Goal: Task Accomplishment & Management: Understand process/instructions

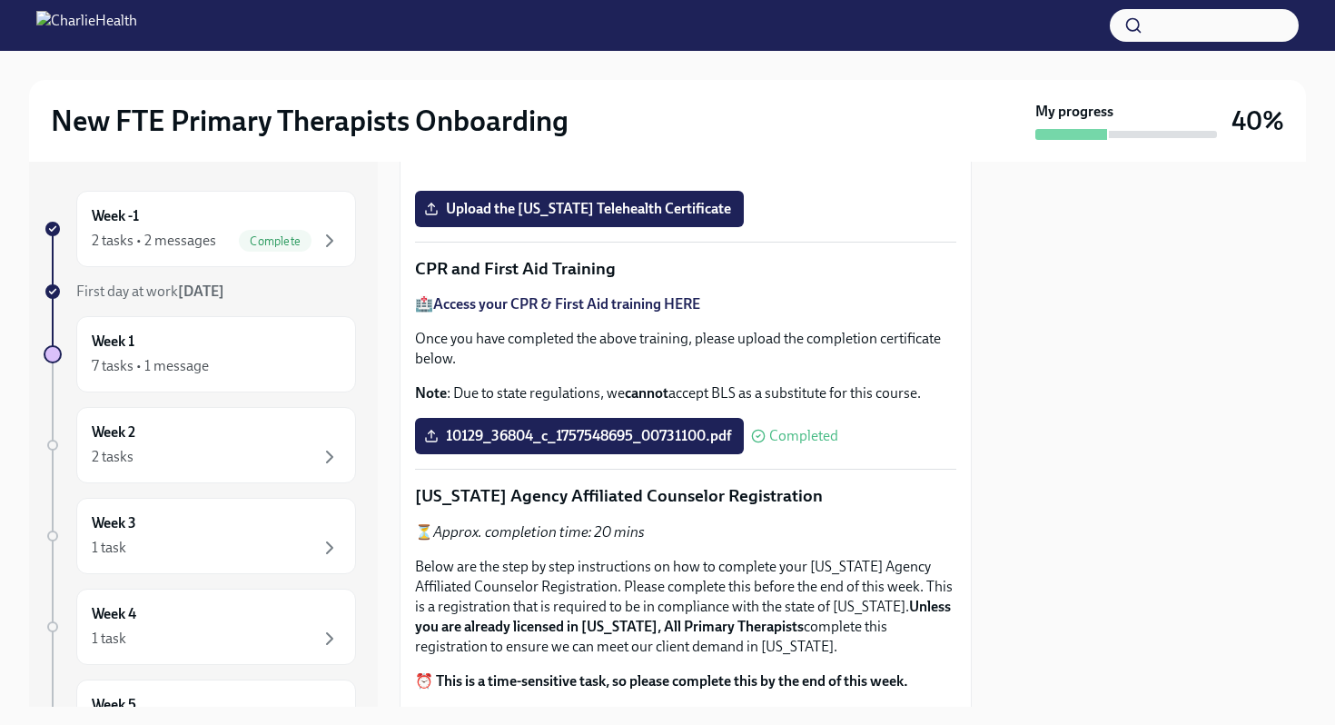
scroll to position [780, 0]
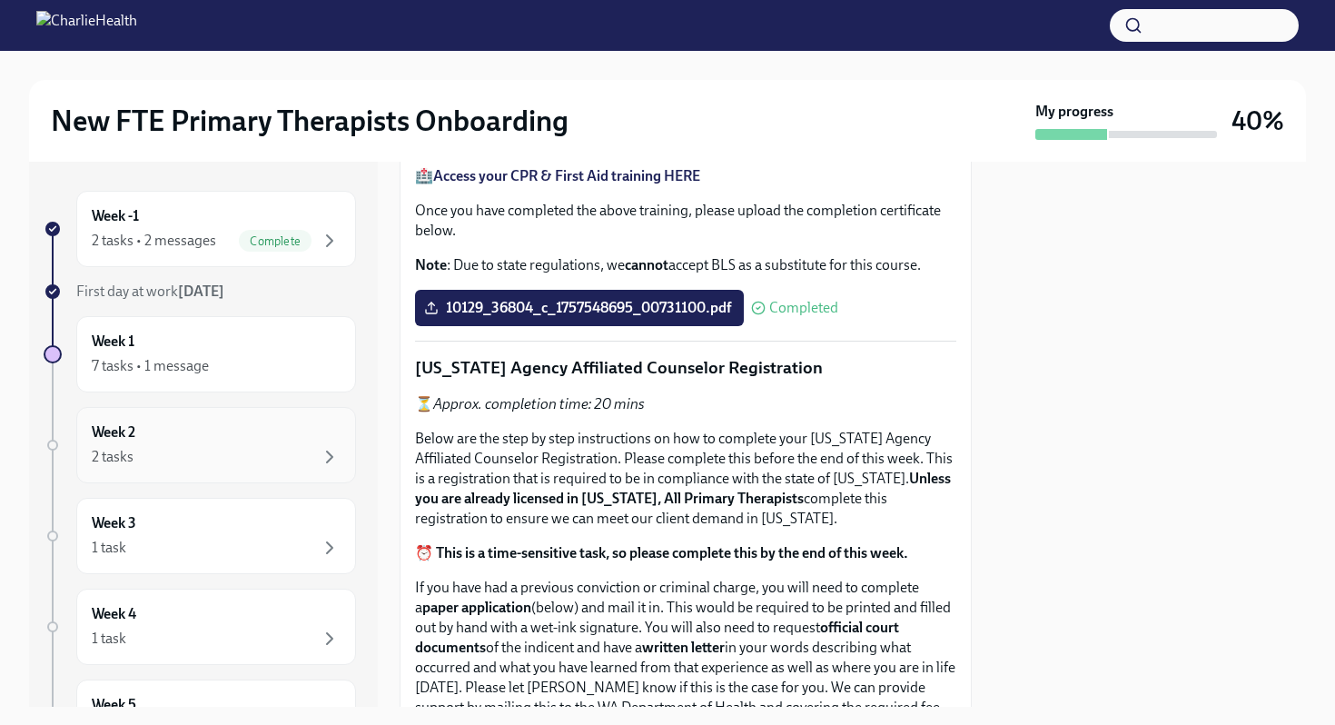
click at [179, 437] on div "Week 2 2 tasks" at bounding box center [216, 444] width 249 height 45
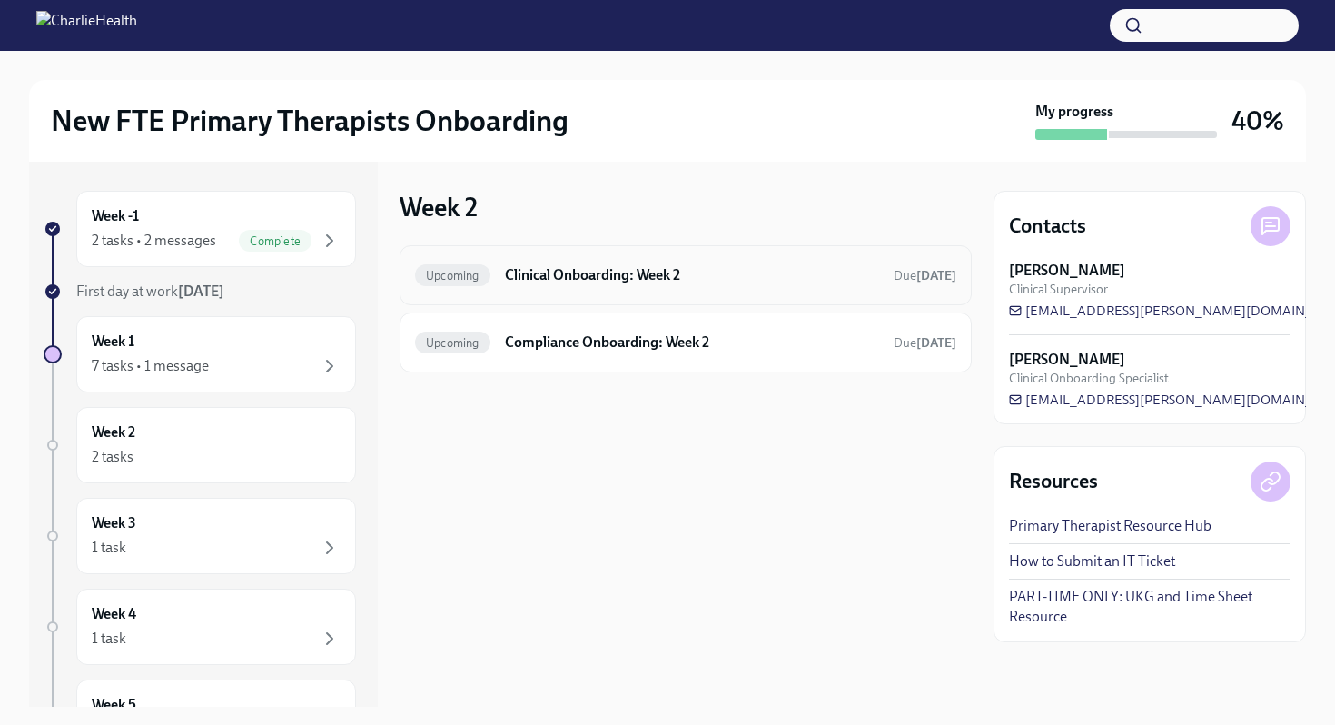
click at [510, 267] on h6 "Clinical Onboarding: Week 2" at bounding box center [692, 275] width 374 height 20
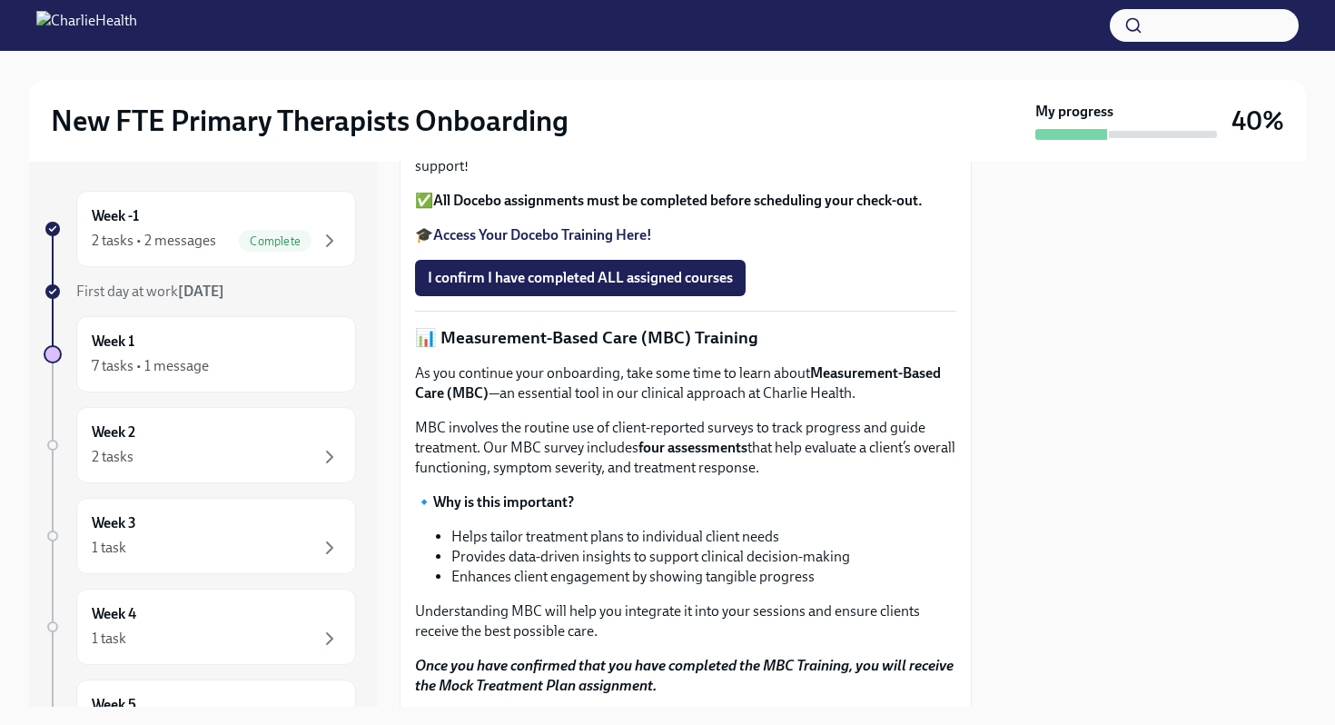
scroll to position [626, 0]
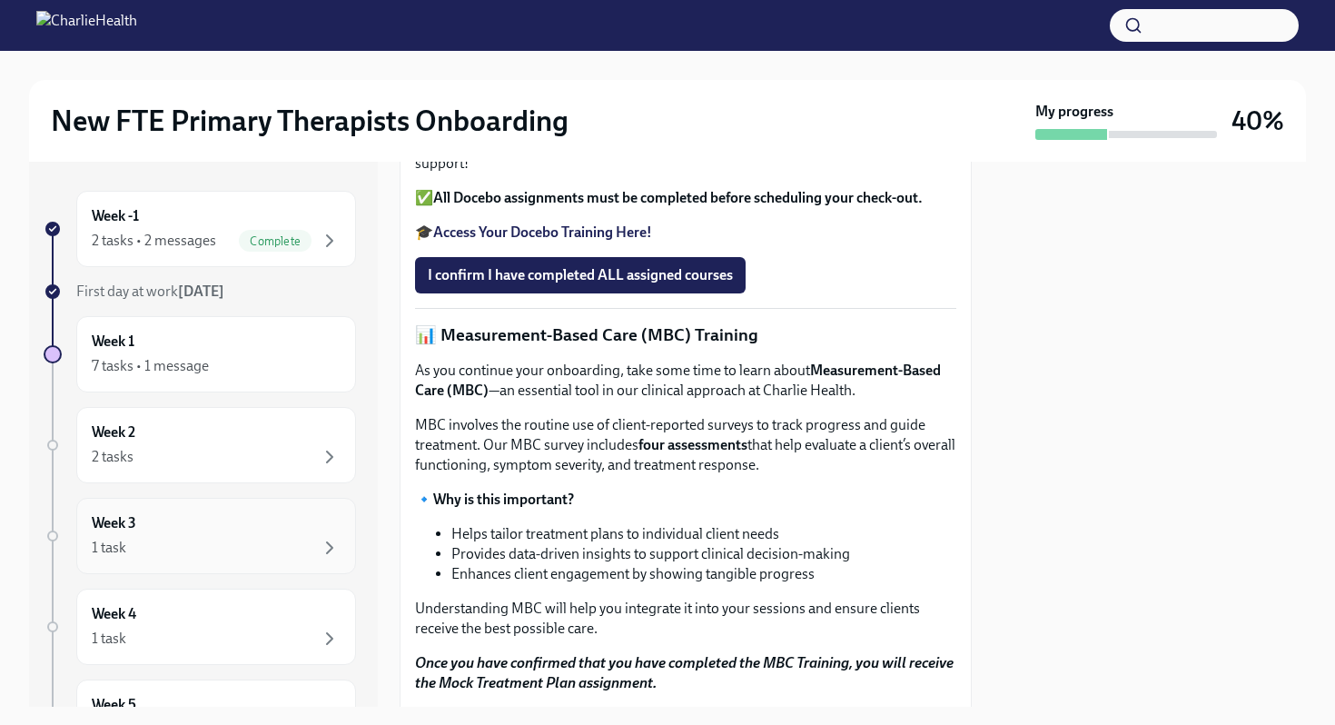
click at [153, 553] on div "1 task" at bounding box center [216, 548] width 249 height 22
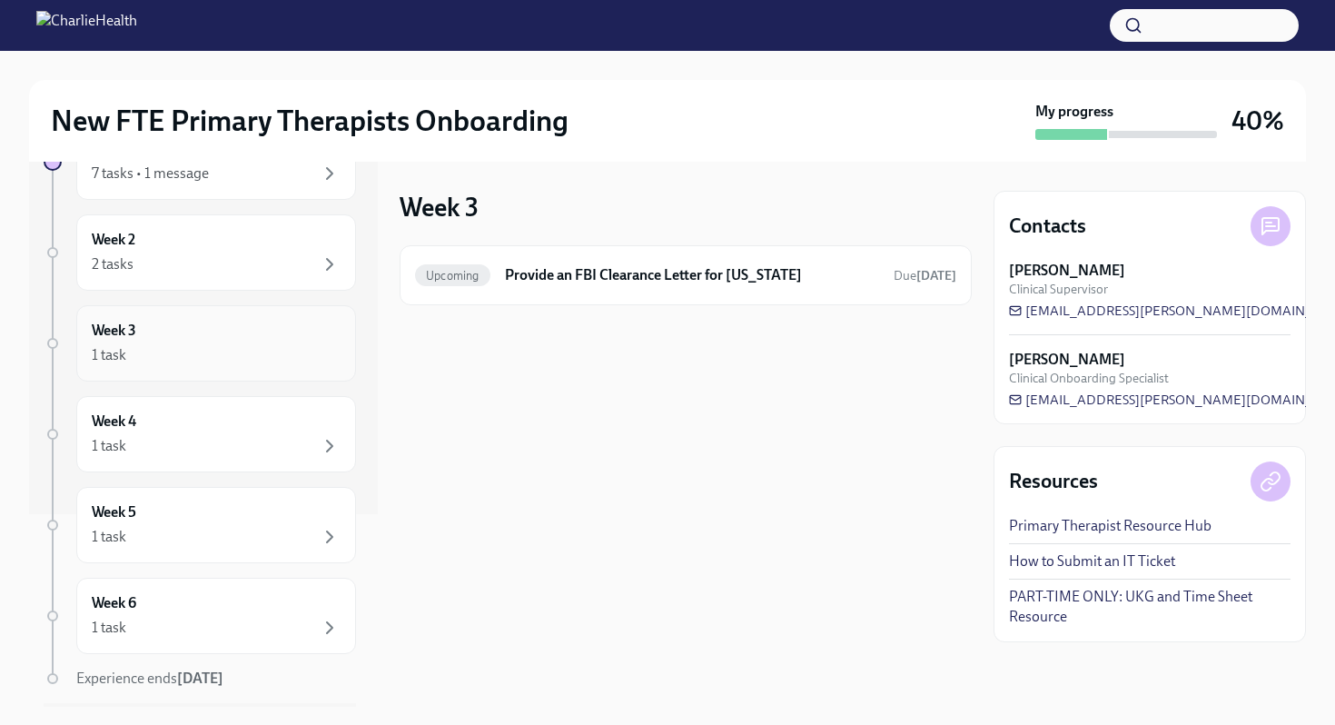
scroll to position [193, 0]
click at [184, 431] on div "Week 4 1 task" at bounding box center [216, 433] width 249 height 45
click at [234, 261] on div "2 tasks" at bounding box center [216, 264] width 249 height 22
click at [448, 355] on div "Upcoming Compliance Onboarding: Week 2 Due [DATE]" at bounding box center [685, 342] width 541 height 29
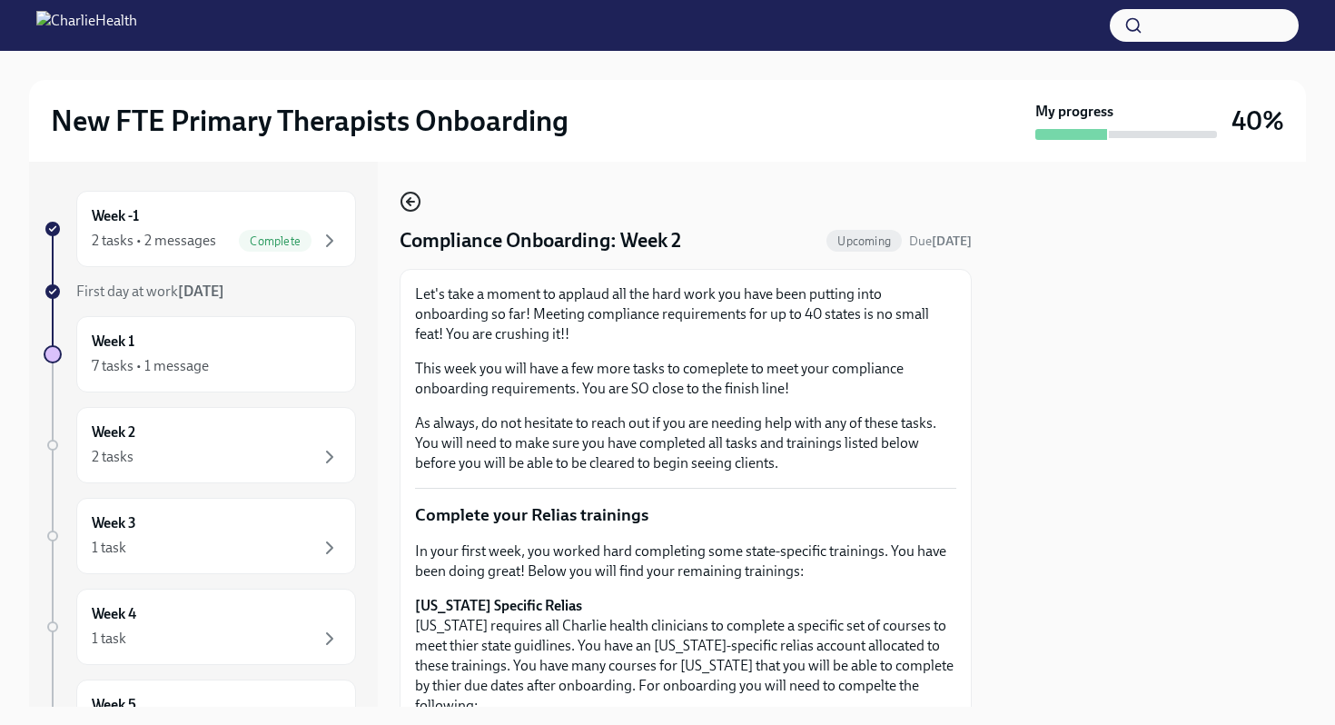
click at [409, 199] on icon "button" at bounding box center [411, 202] width 22 height 22
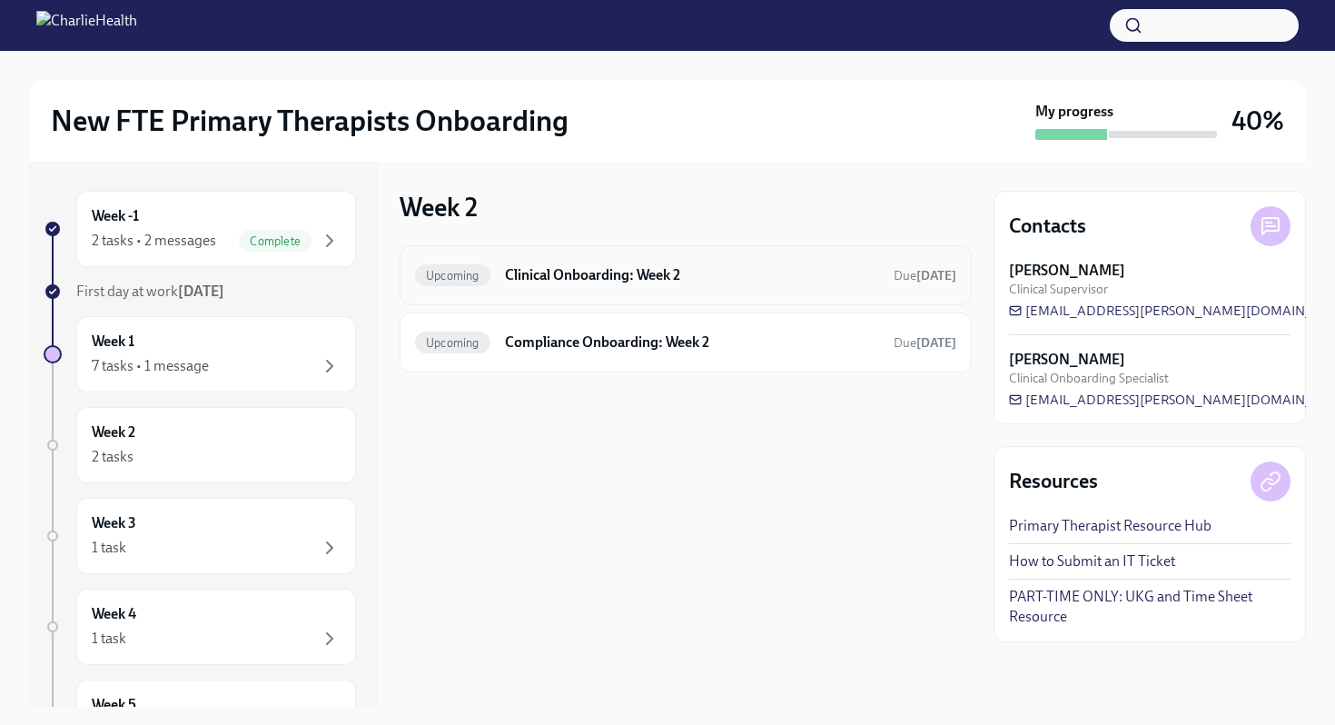
click at [520, 269] on h6 "Clinical Onboarding: Week 2" at bounding box center [692, 275] width 374 height 20
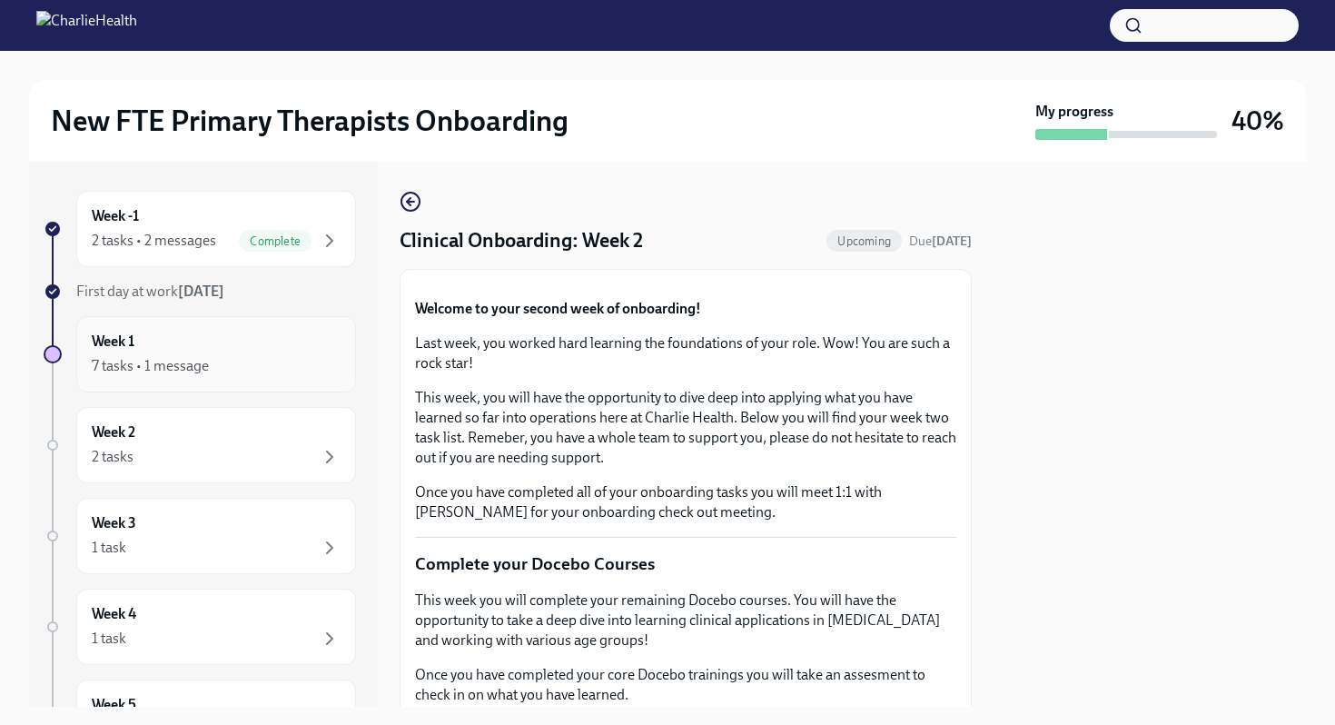
click at [203, 336] on div "Week 1 7 tasks • 1 message" at bounding box center [216, 354] width 249 height 45
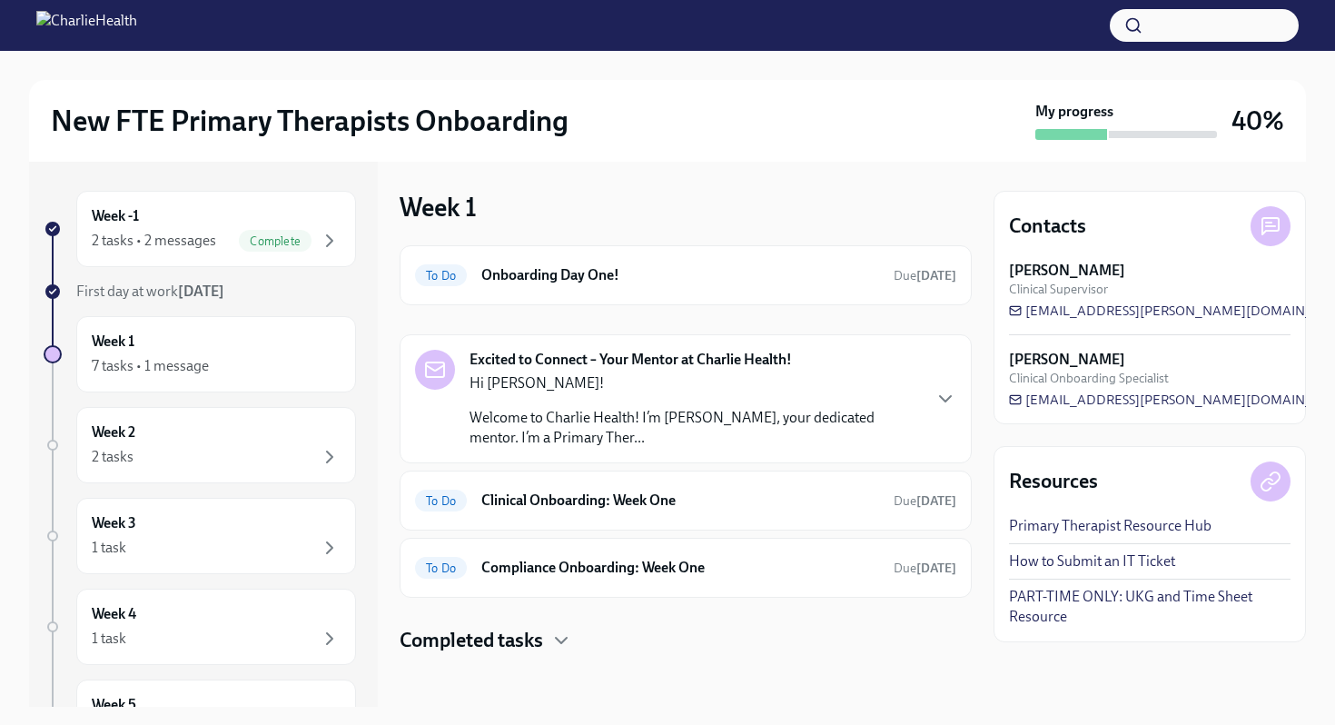
scroll to position [5, 0]
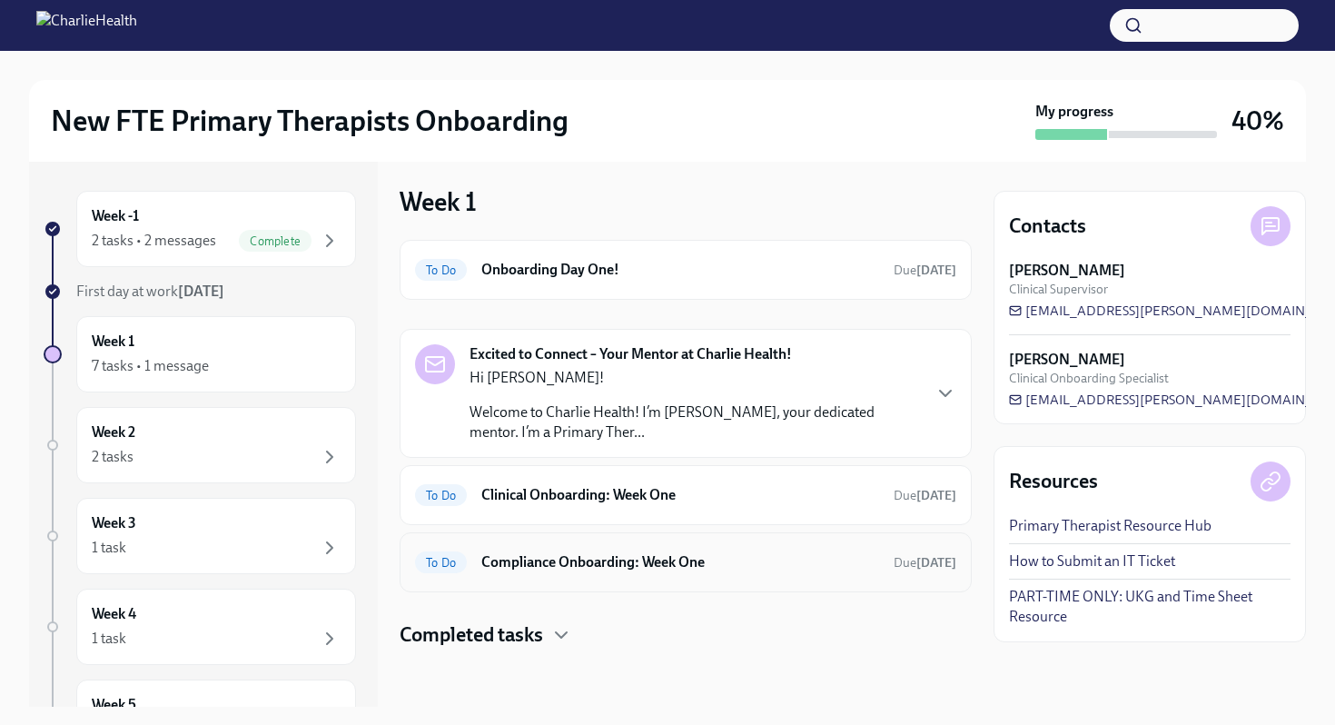
click at [509, 556] on h6 "Compliance Onboarding: Week One" at bounding box center [680, 562] width 398 height 20
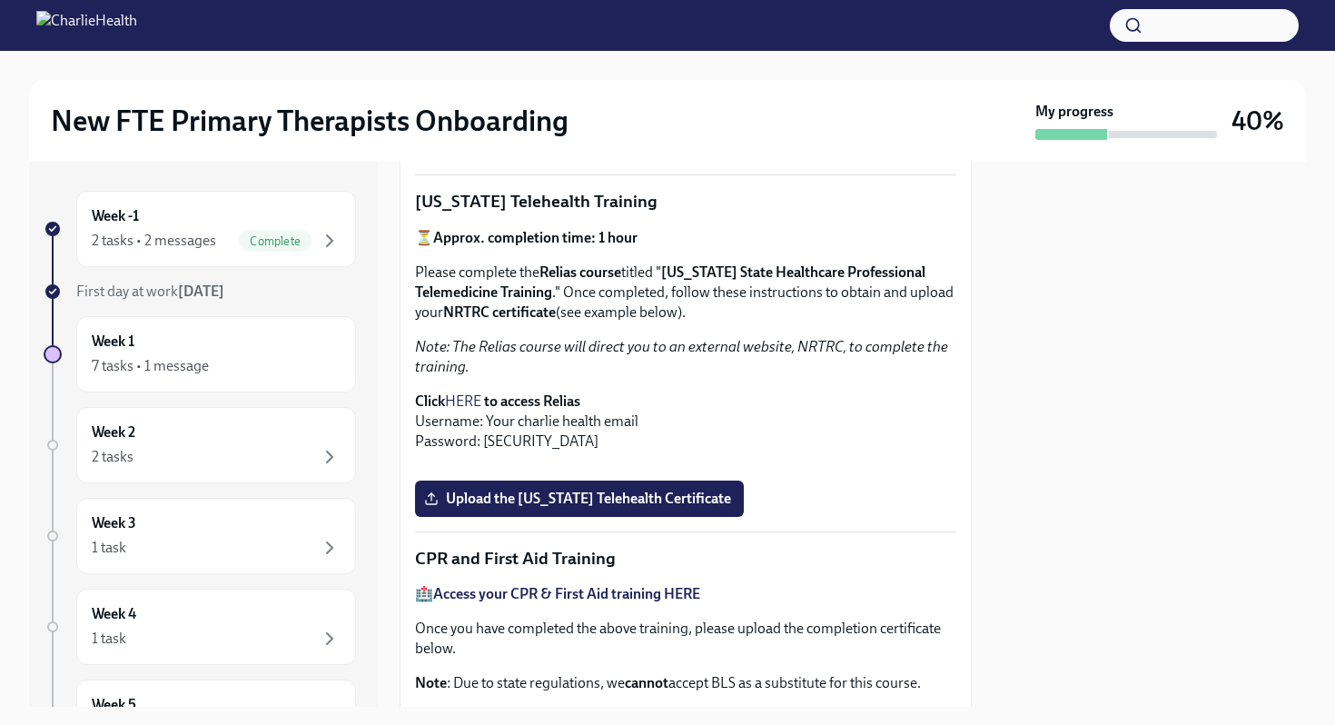
scroll to position [369, 0]
